Goal: Transaction & Acquisition: Book appointment/travel/reservation

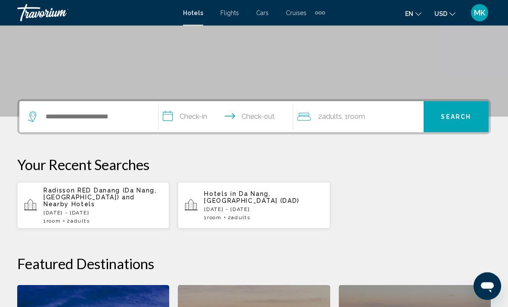
scroll to position [142, 0]
click at [137, 198] on p "Radisson RED Danang (Da Nang, [GEOGRAPHIC_DATA]) and Nearby Hotels" at bounding box center [102, 197] width 119 height 21
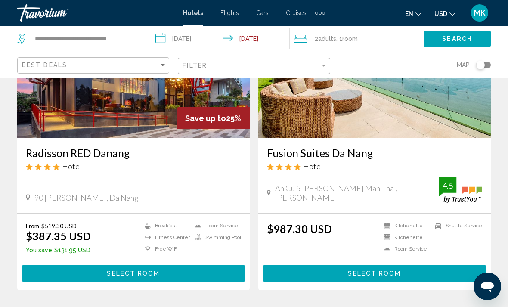
scroll to position [108, 0]
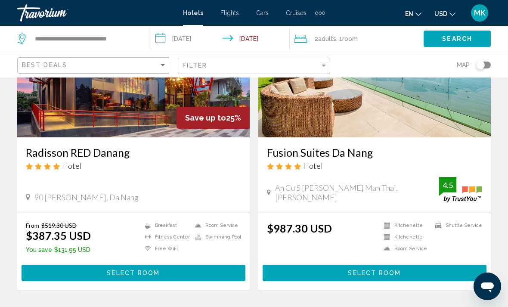
click at [146, 273] on span "Select Room" at bounding box center [133, 273] width 53 height 7
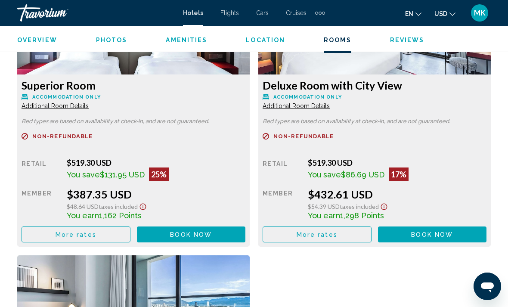
scroll to position [1454, 0]
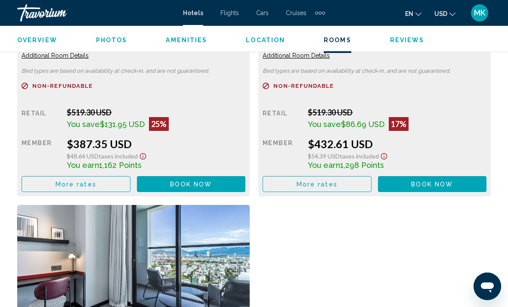
click at [200, 189] on button "Book now No longer available" at bounding box center [191, 184] width 109 height 16
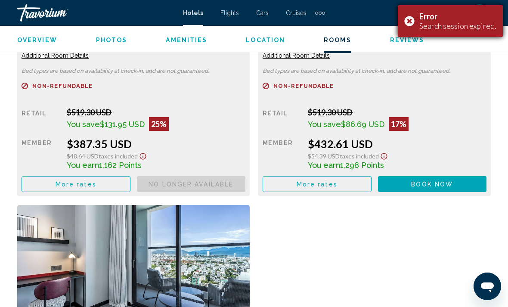
click at [465, 25] on div "Search session expired." at bounding box center [457, 25] width 77 height 9
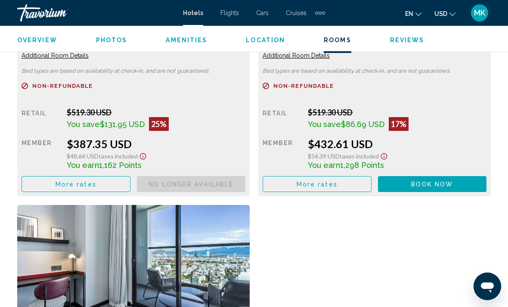
click at [121, 183] on button "More rates" at bounding box center [76, 184] width 109 height 16
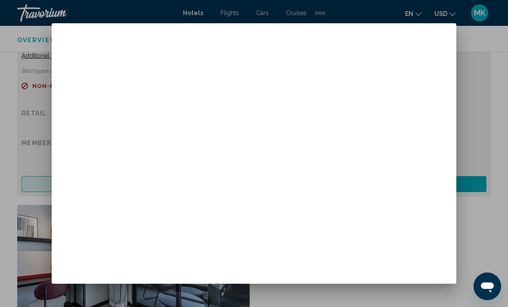
scroll to position [0, 0]
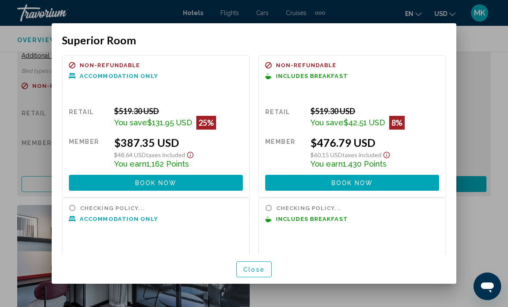
click at [191, 175] on button "Book now No longer available" at bounding box center [156, 183] width 174 height 16
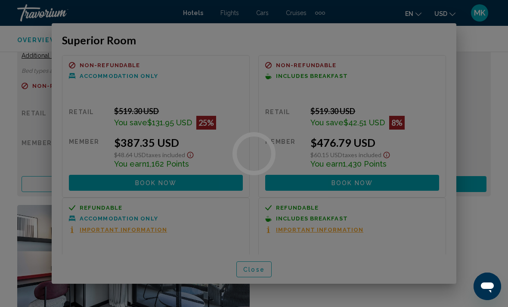
scroll to position [1454, 0]
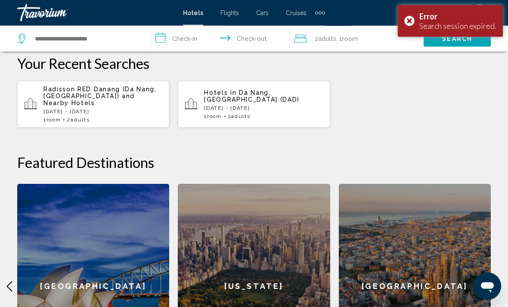
click at [148, 109] on p "[DATE] - [DATE]" at bounding box center [102, 112] width 119 height 6
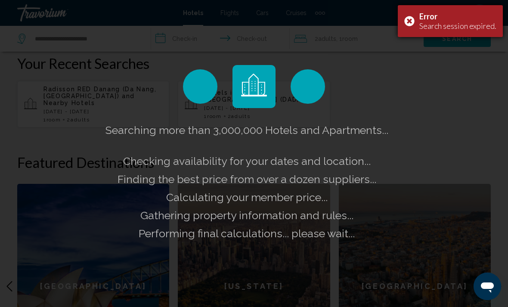
click at [412, 22] on div "Error Search session expired." at bounding box center [450, 21] width 105 height 32
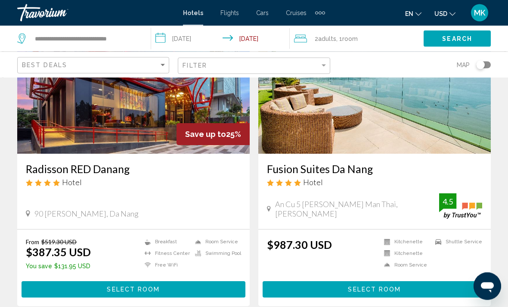
scroll to position [92, 0]
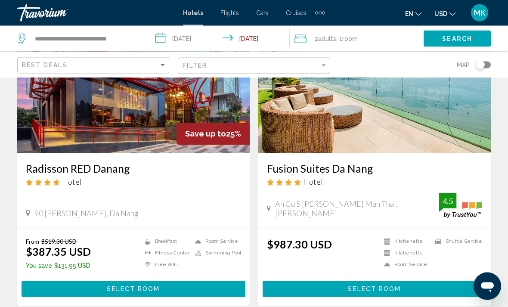
click at [155, 291] on span "Select Room" at bounding box center [133, 289] width 53 height 7
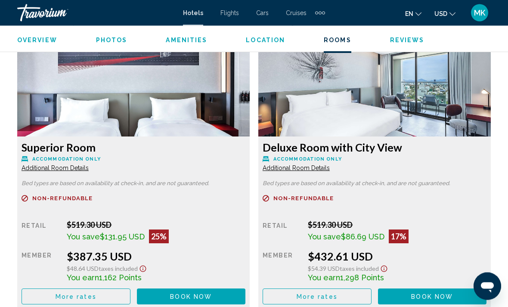
scroll to position [1394, 0]
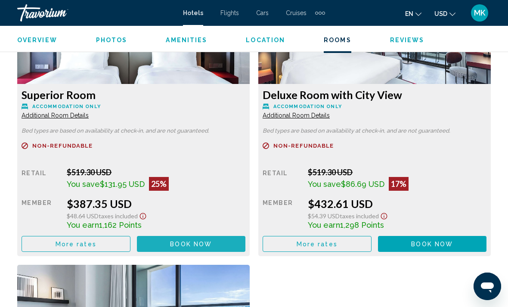
click at [186, 247] on span "Book now" at bounding box center [191, 244] width 42 height 7
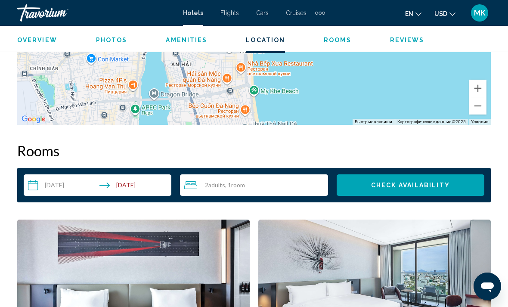
scroll to position [1148, 0]
